Goal: Information Seeking & Learning: Find specific fact

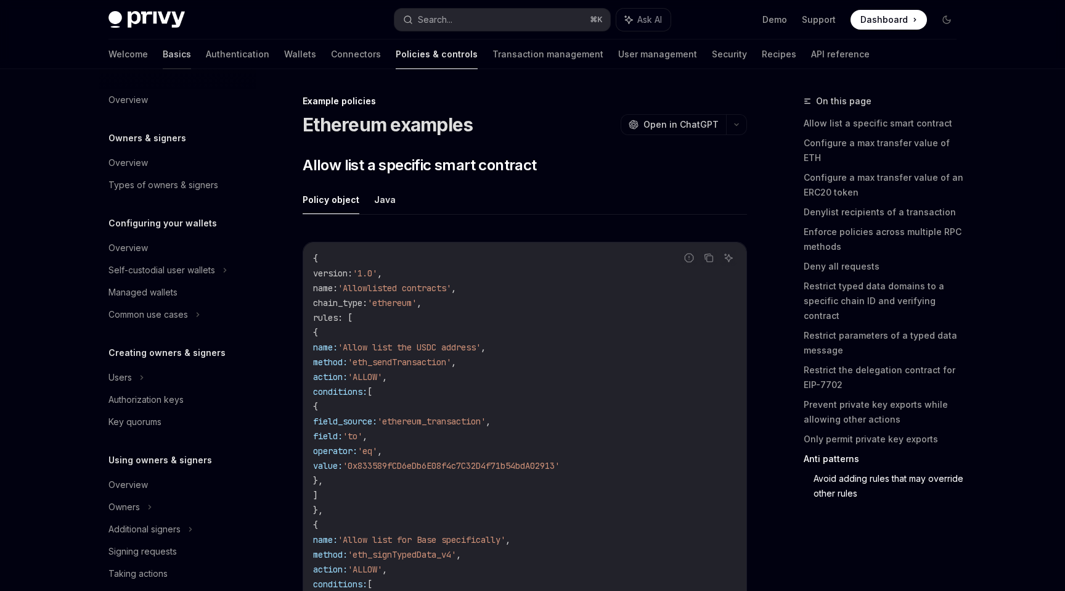
scroll to position [6539, 0]
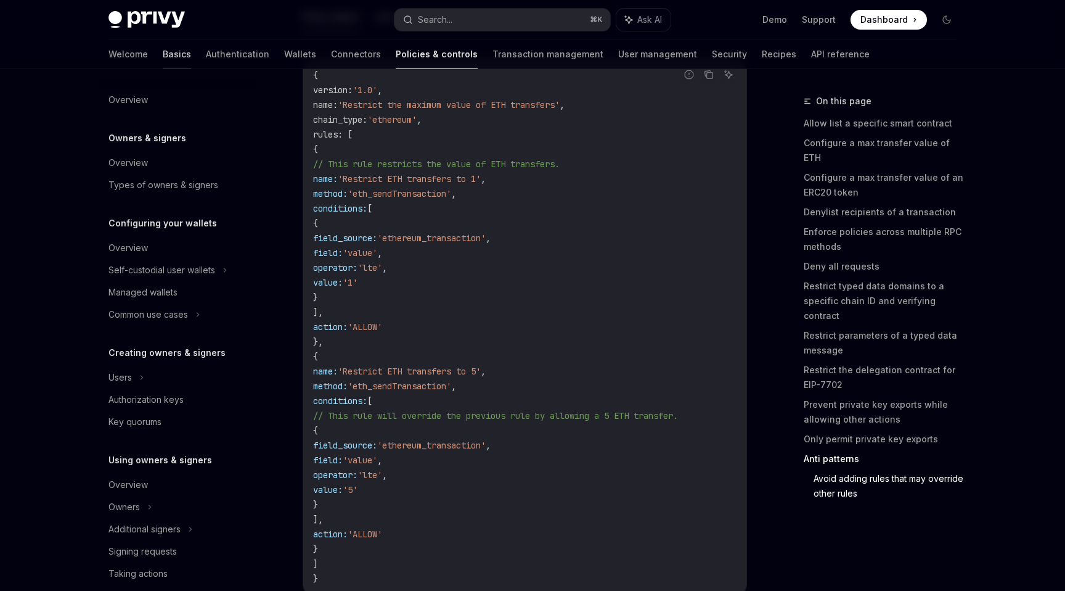
click at [163, 57] on link "Basics" at bounding box center [177, 54] width 28 height 30
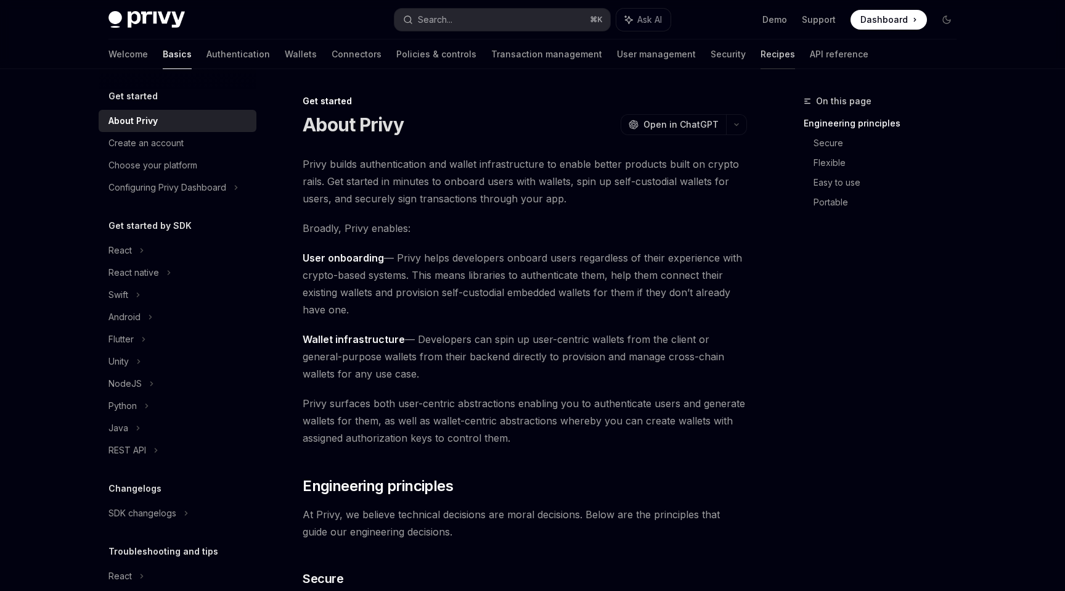
click at [761, 57] on link "Recipes" at bounding box center [778, 54] width 35 height 30
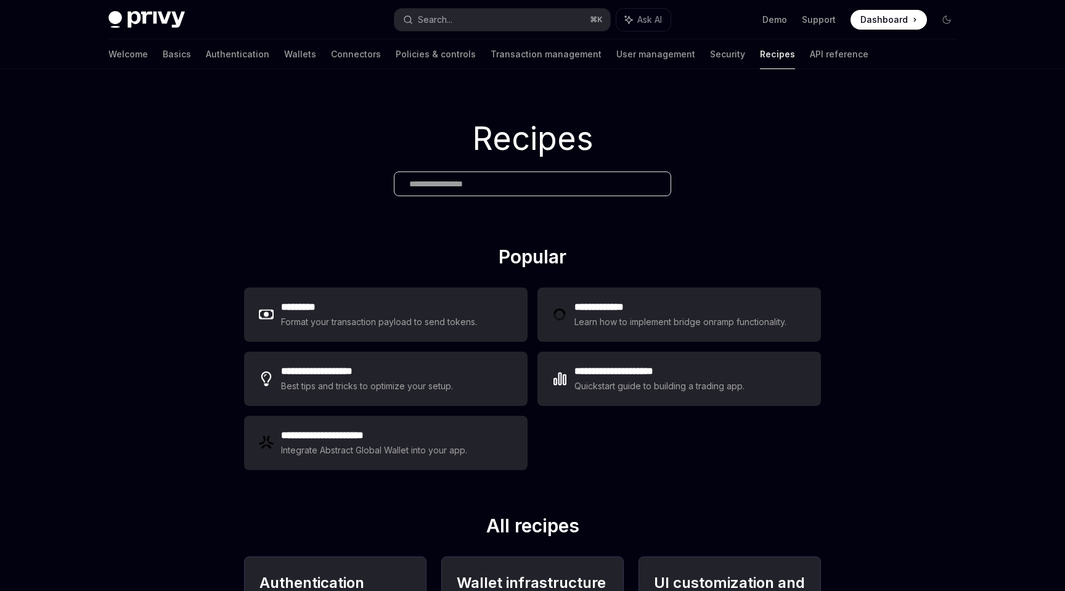
click at [155, 17] on img at bounding box center [147, 19] width 76 height 17
type textarea "*"
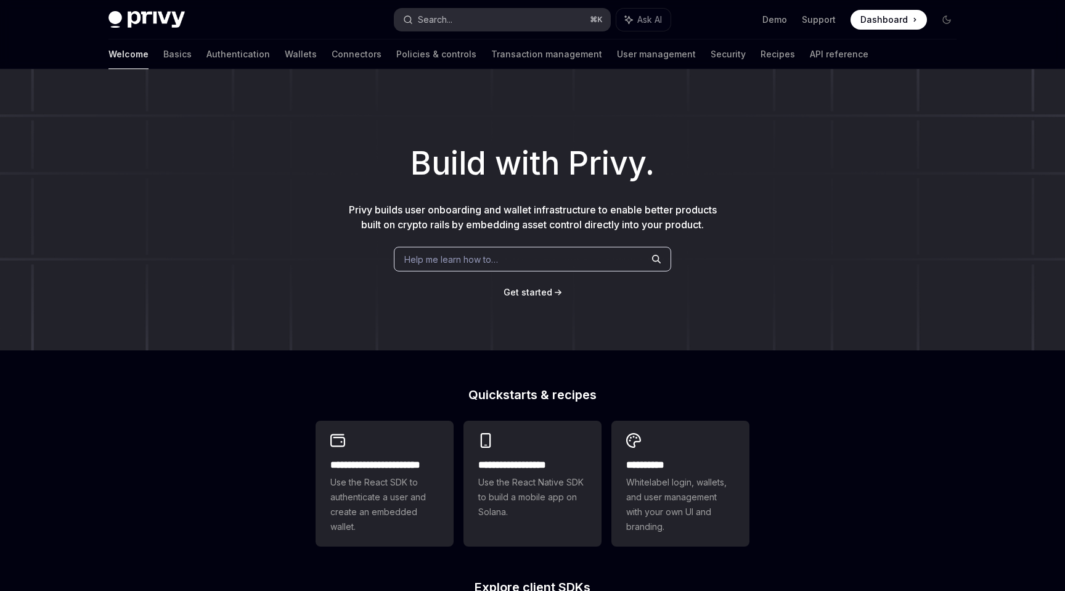
click at [457, 9] on button "Search... ⌘ K" at bounding box center [503, 20] width 216 height 22
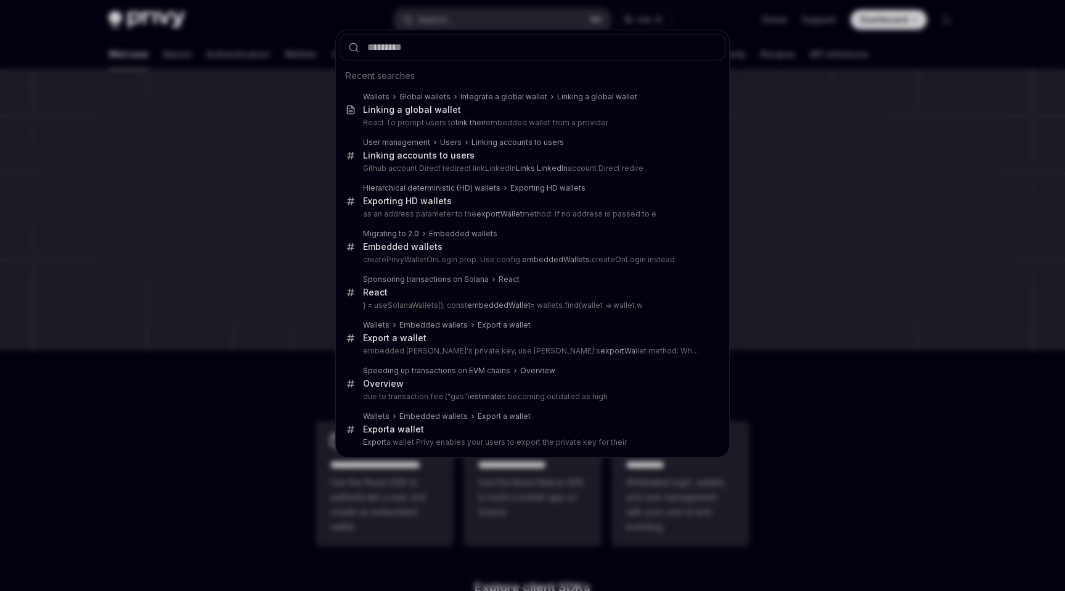
type input "*"
type textarea "*"
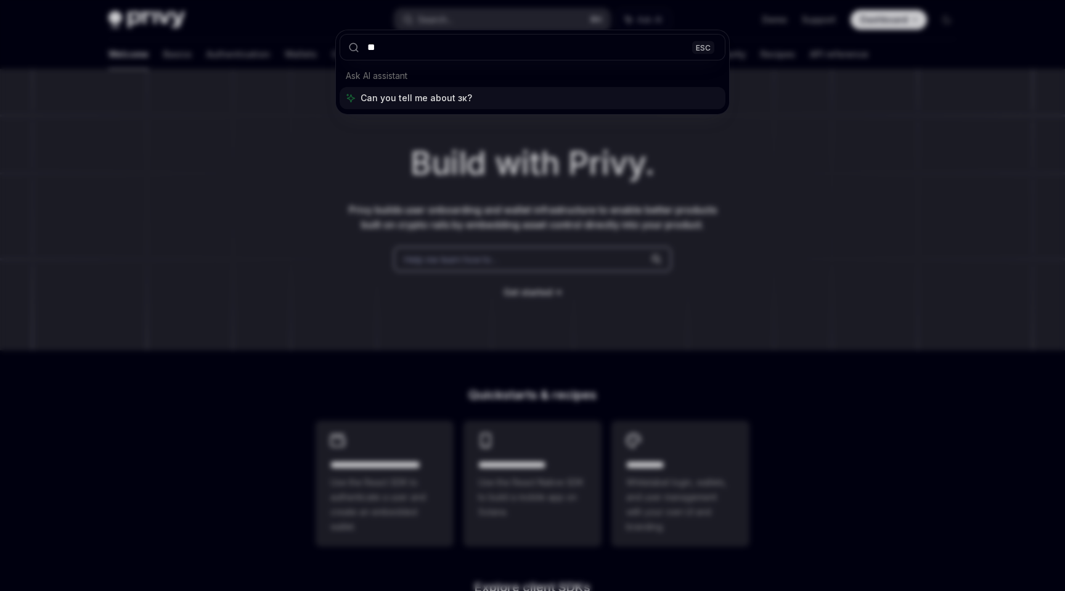
type input "*"
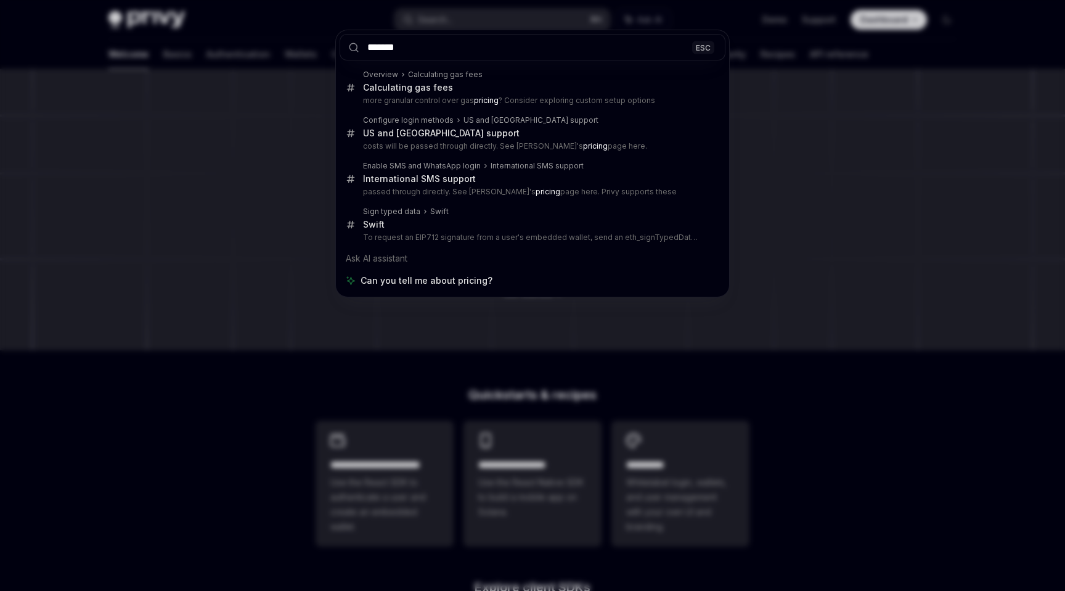
type input "*******"
click at [272, 133] on div "******* ESC Overview Calculating gas fees Calculating gas fees more granular co…" at bounding box center [532, 295] width 1065 height 591
